Goal: Task Accomplishment & Management: Manage account settings

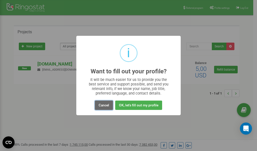
click at [104, 104] on button "Cancel" at bounding box center [104, 104] width 18 height 9
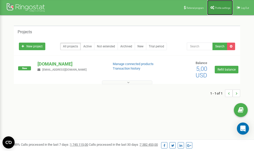
click at [217, 6] on link "Profile settings" at bounding box center [220, 7] width 26 height 15
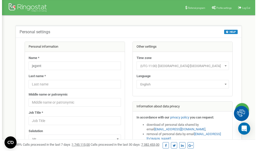
scroll to position [25, 0]
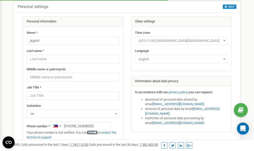
click at [96, 132] on link "verify it" at bounding box center [92, 132] width 10 height 4
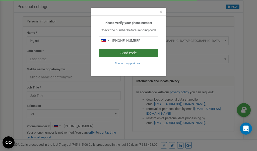
click at [130, 52] on button "Send code" at bounding box center [129, 53] width 60 height 9
